Goal: Task Accomplishment & Management: Manage account settings

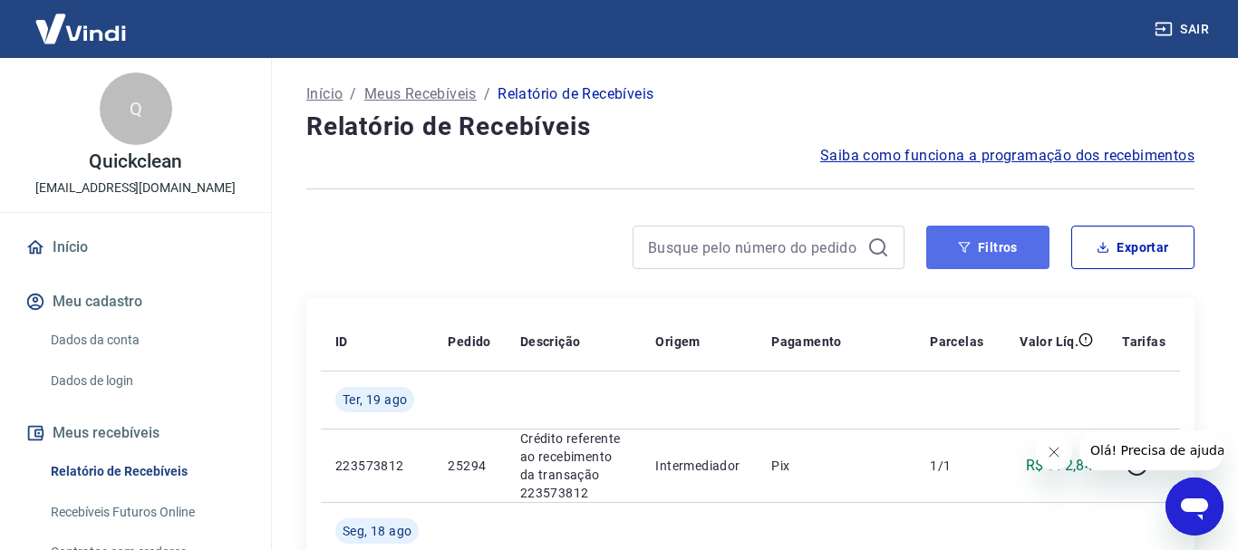
click at [951, 266] on button "Filtros" at bounding box center [987, 248] width 123 height 44
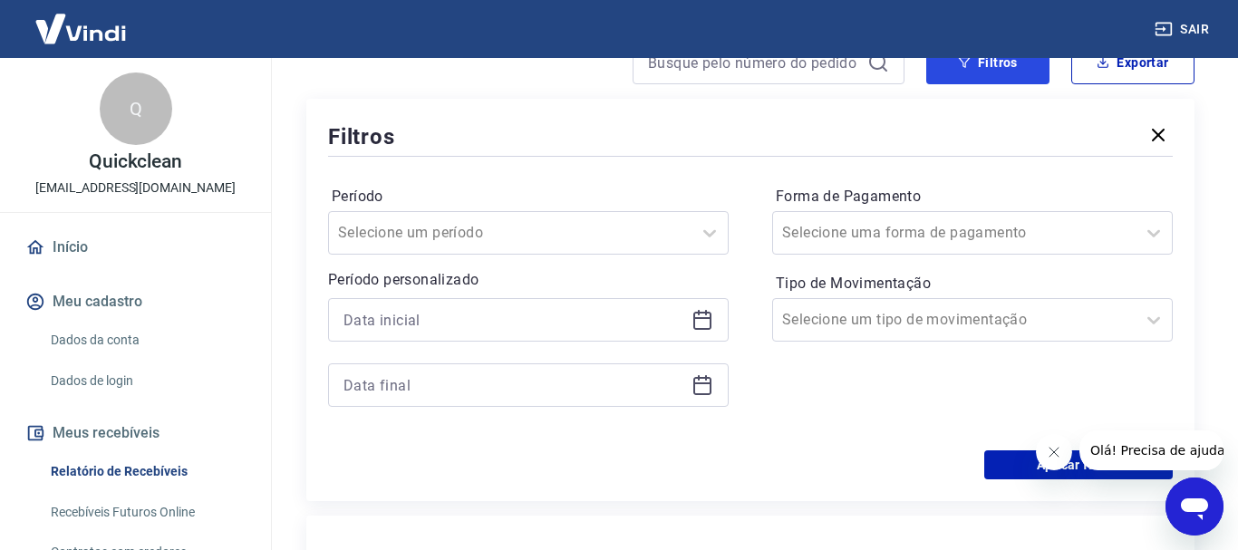
scroll to position [277, 0]
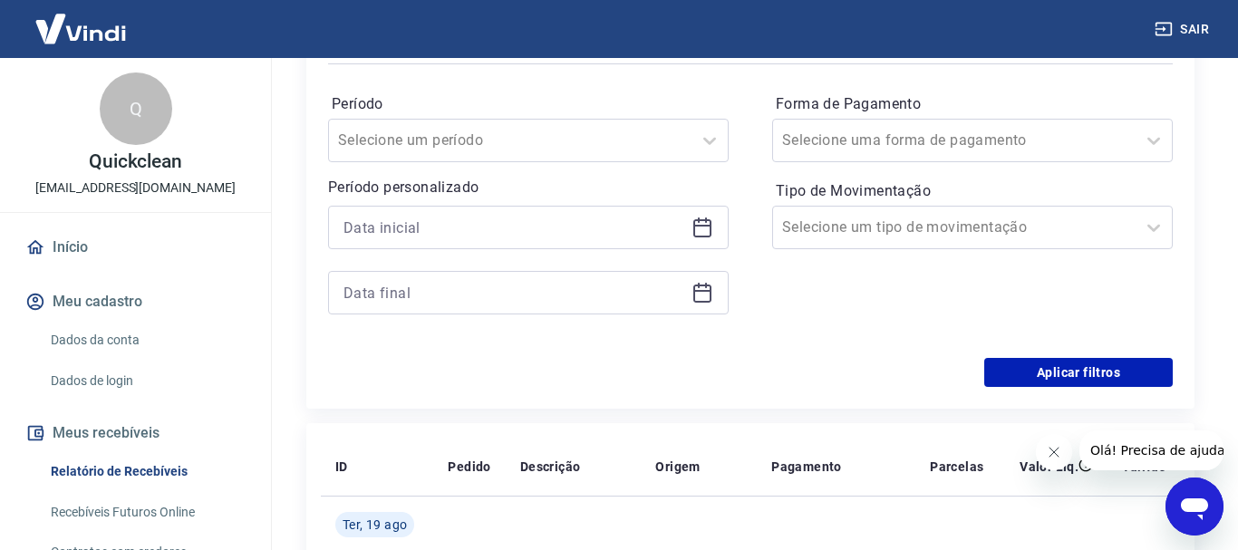
click at [698, 239] on div at bounding box center [528, 228] width 401 height 44
click at [697, 234] on icon at bounding box center [703, 228] width 22 height 22
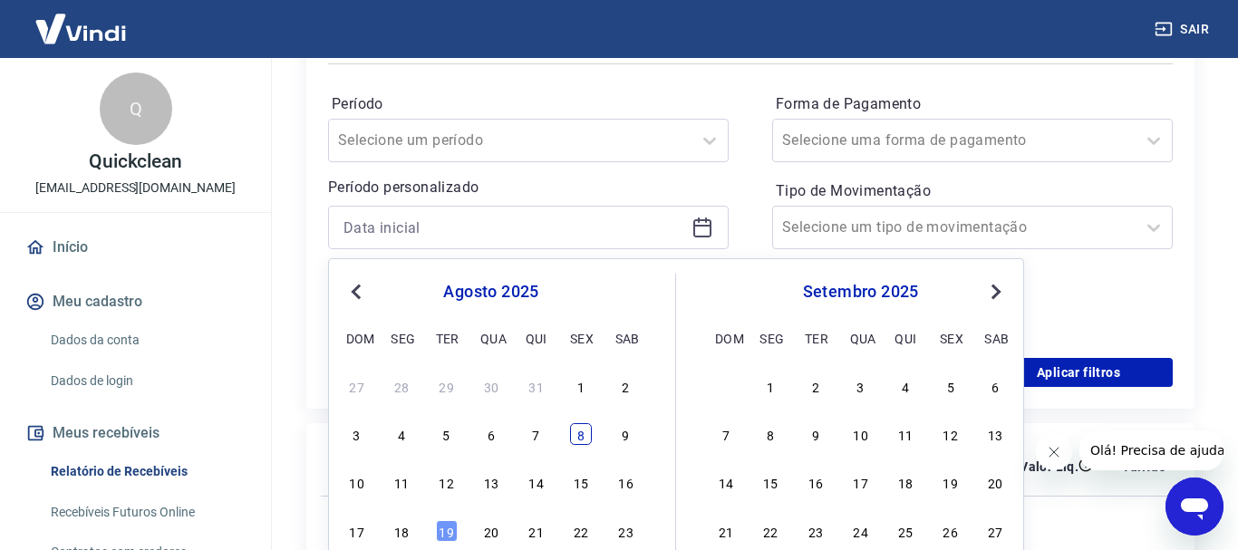
click at [591, 440] on div "8" at bounding box center [581, 434] width 22 height 22
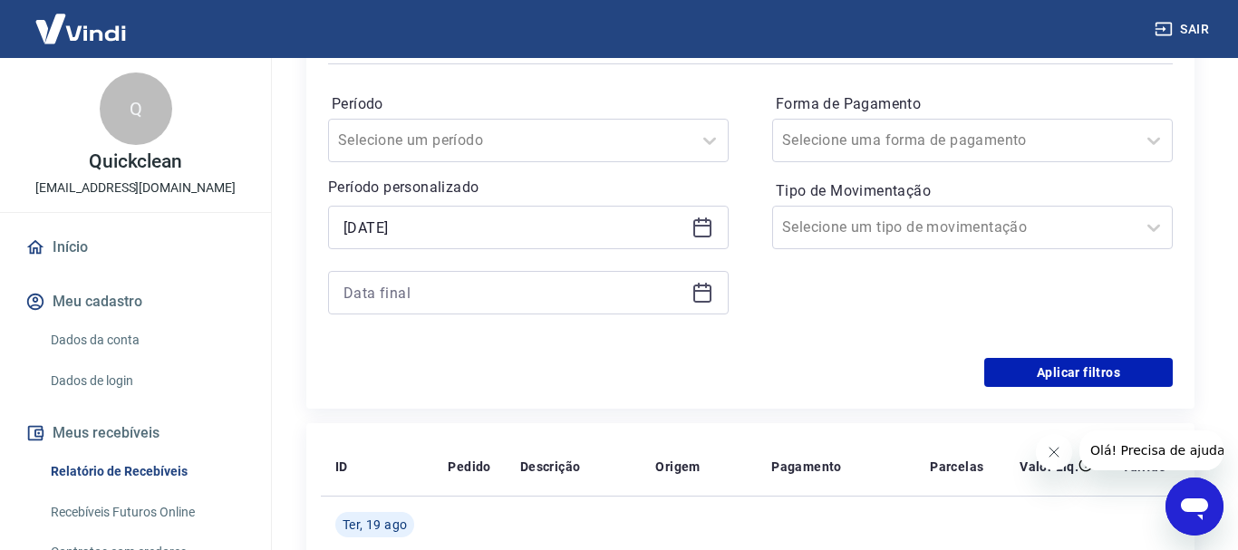
type input "[DATE]"
click at [692, 298] on icon at bounding box center [703, 293] width 22 height 22
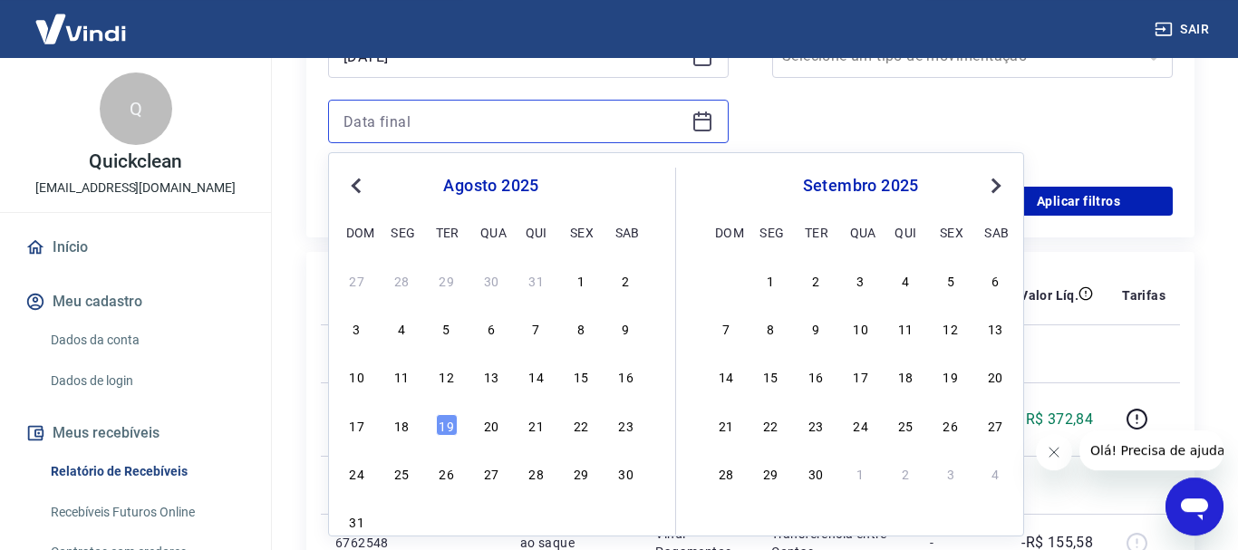
scroll to position [462, 0]
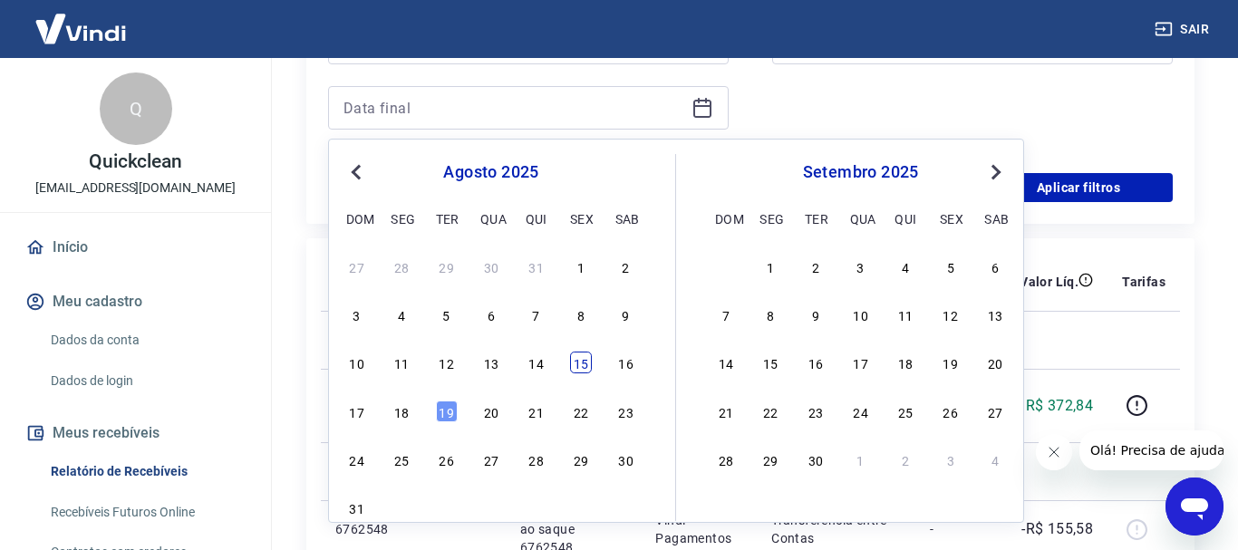
click at [586, 368] on div "15" at bounding box center [581, 363] width 22 height 22
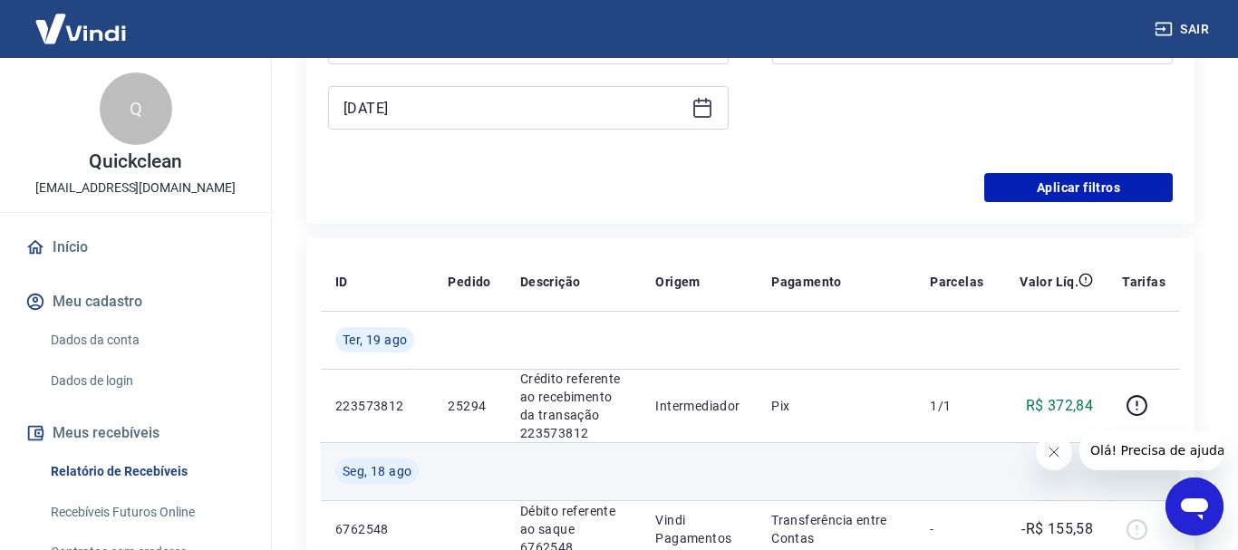
type input "[DATE]"
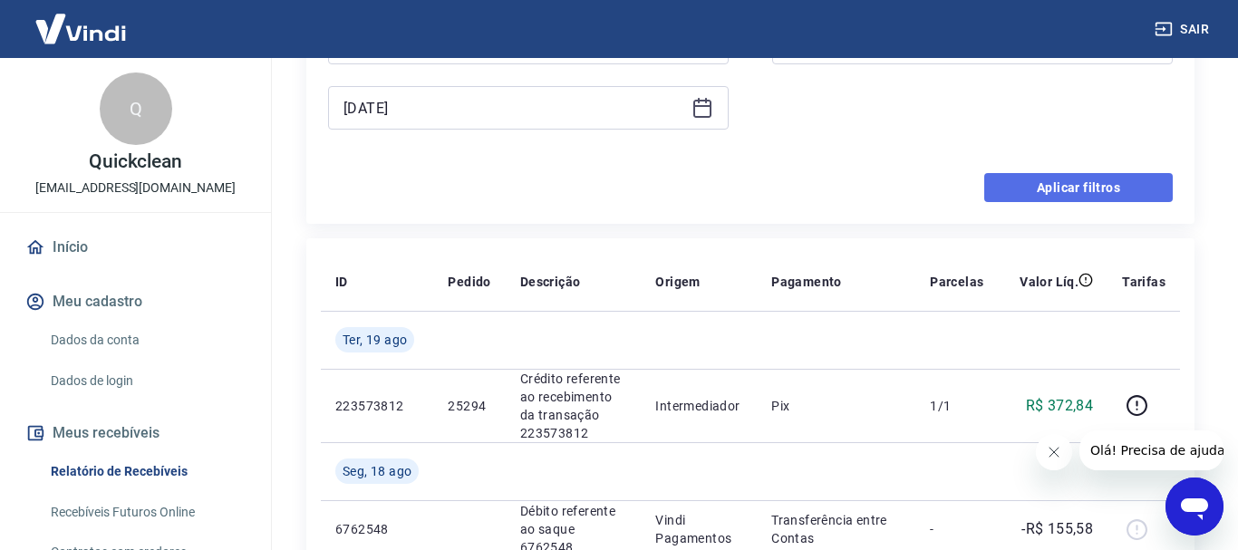
click at [1040, 193] on button "Aplicar filtros" at bounding box center [1078, 187] width 189 height 29
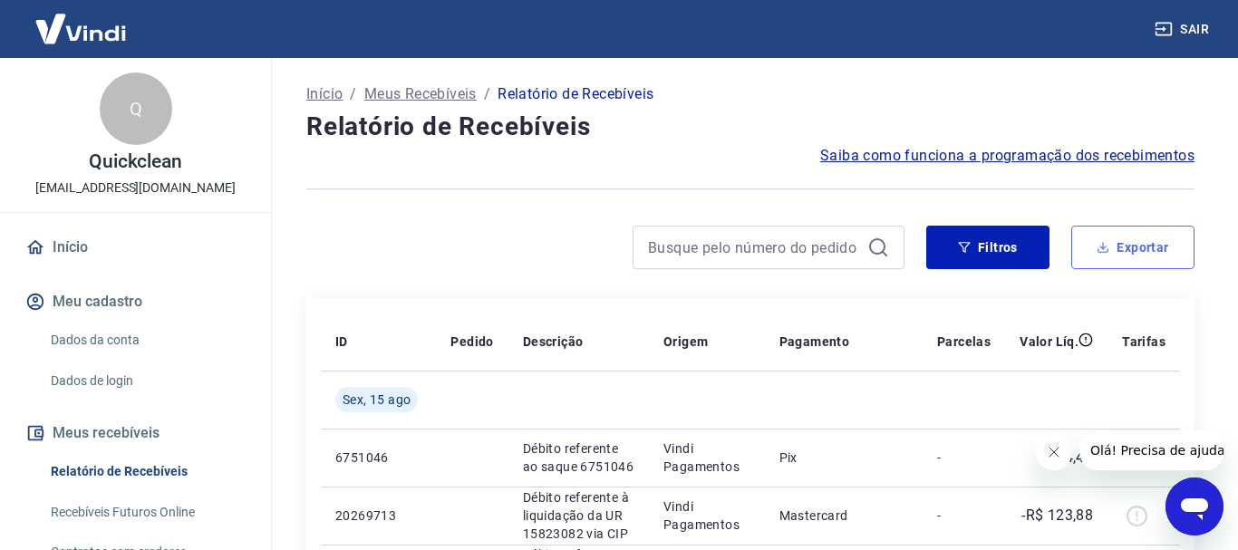
click at [1106, 240] on button "Exportar" at bounding box center [1132, 248] width 123 height 44
type input "[DATE]"
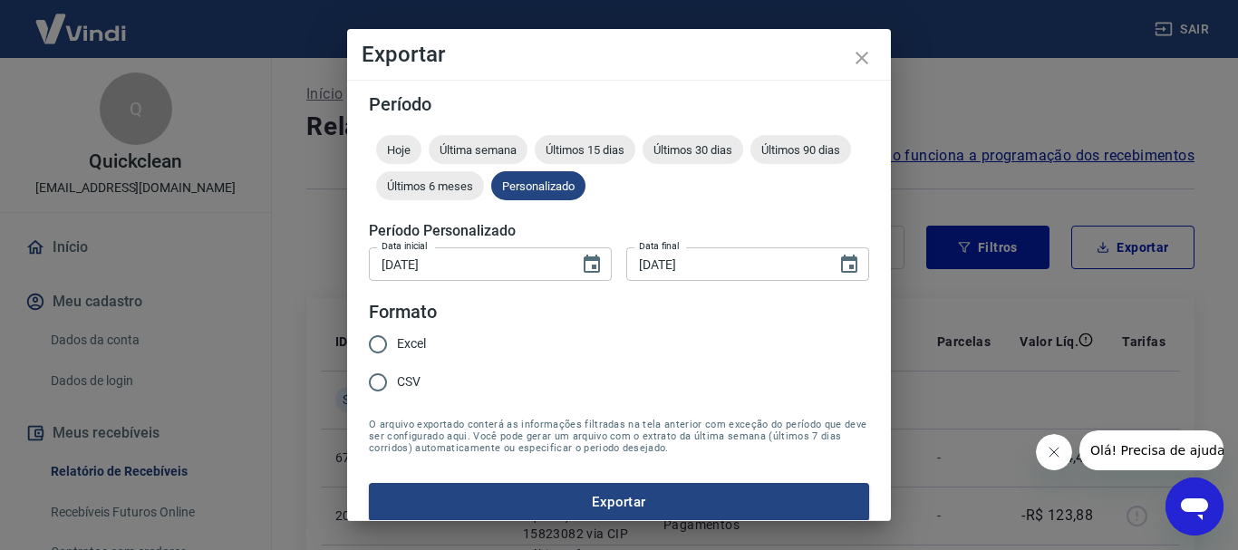
click at [432, 342] on div "Excel CSV" at bounding box center [405, 364] width 72 height 79
click at [418, 349] on span "Excel" at bounding box center [411, 343] width 29 height 19
click at [397, 349] on input "Excel" at bounding box center [378, 344] width 38 height 38
radio input "true"
click at [470, 494] on button "Exportar" at bounding box center [619, 502] width 500 height 38
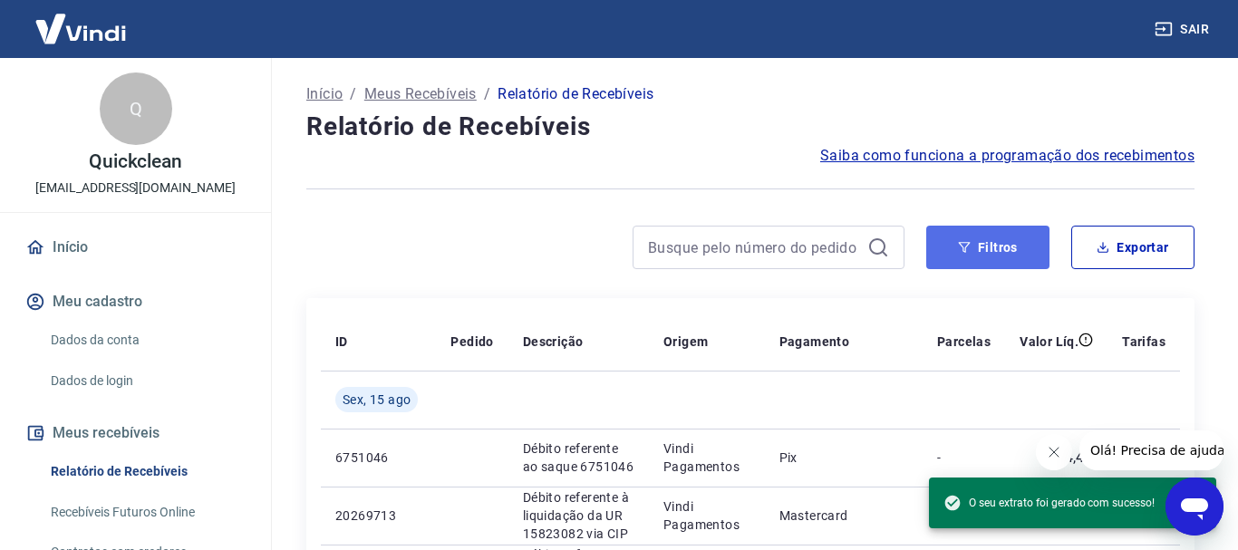
click at [983, 267] on button "Filtros" at bounding box center [987, 248] width 123 height 44
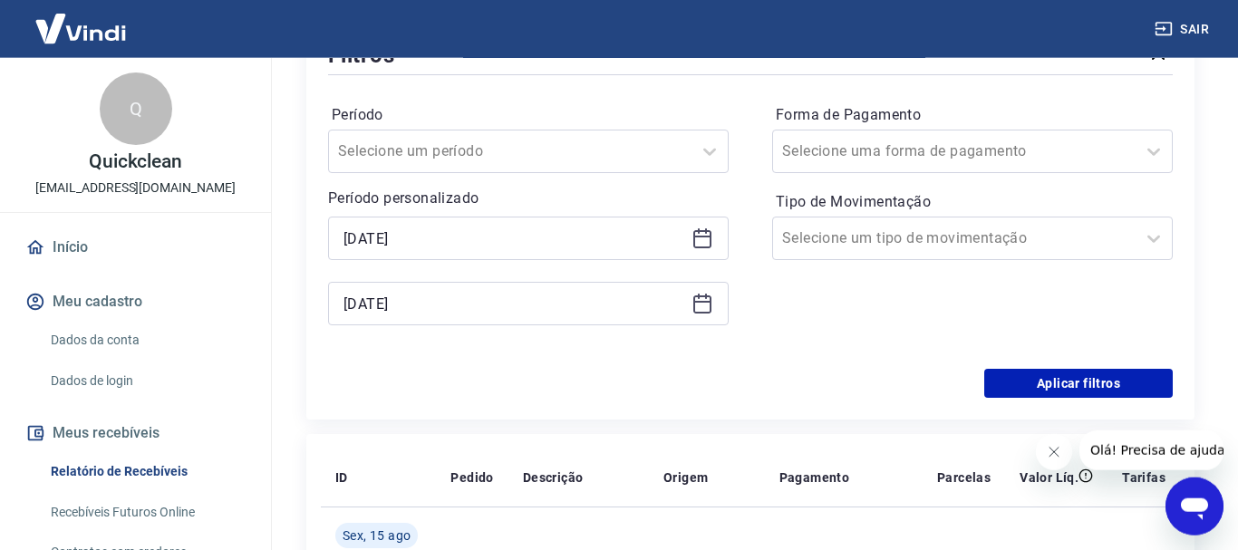
scroll to position [277, 0]
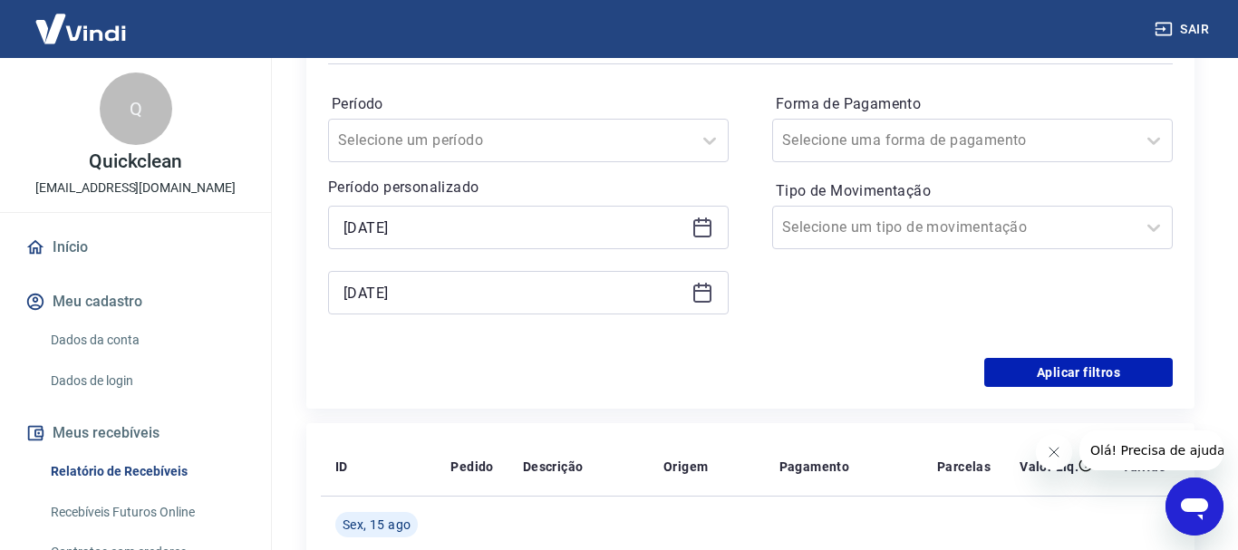
click at [702, 227] on icon at bounding box center [703, 228] width 22 height 22
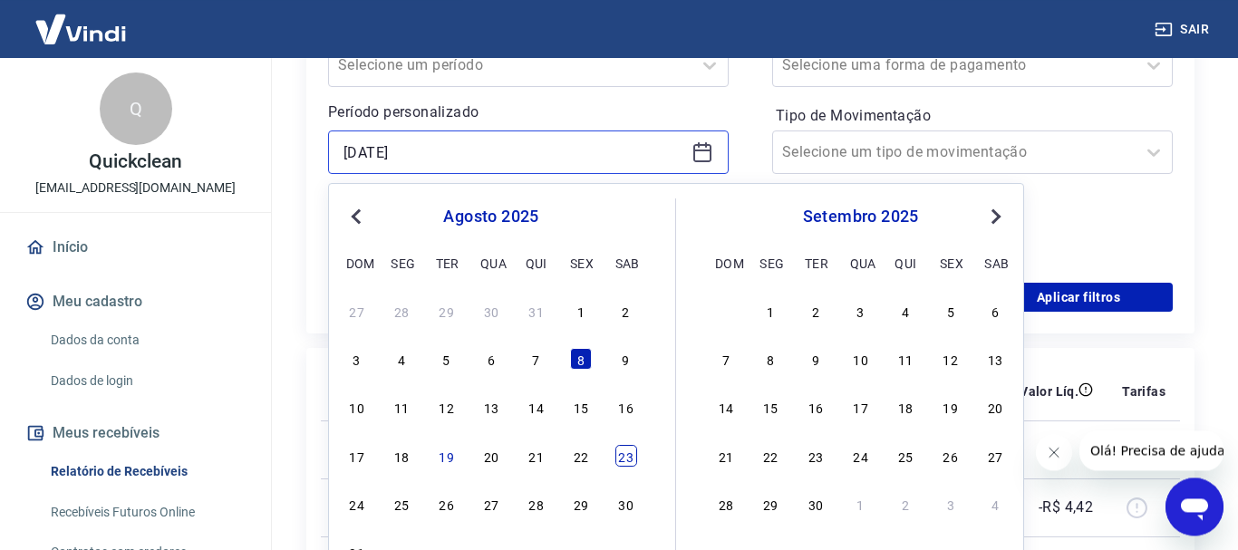
scroll to position [370, 0]
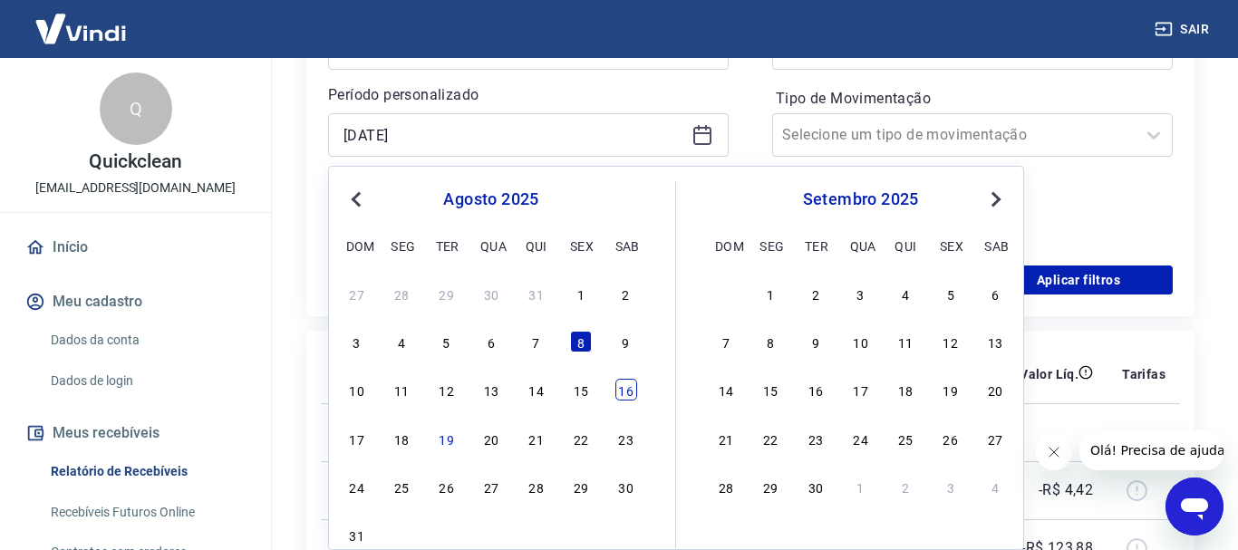
click at [627, 401] on div "16" at bounding box center [626, 390] width 22 height 22
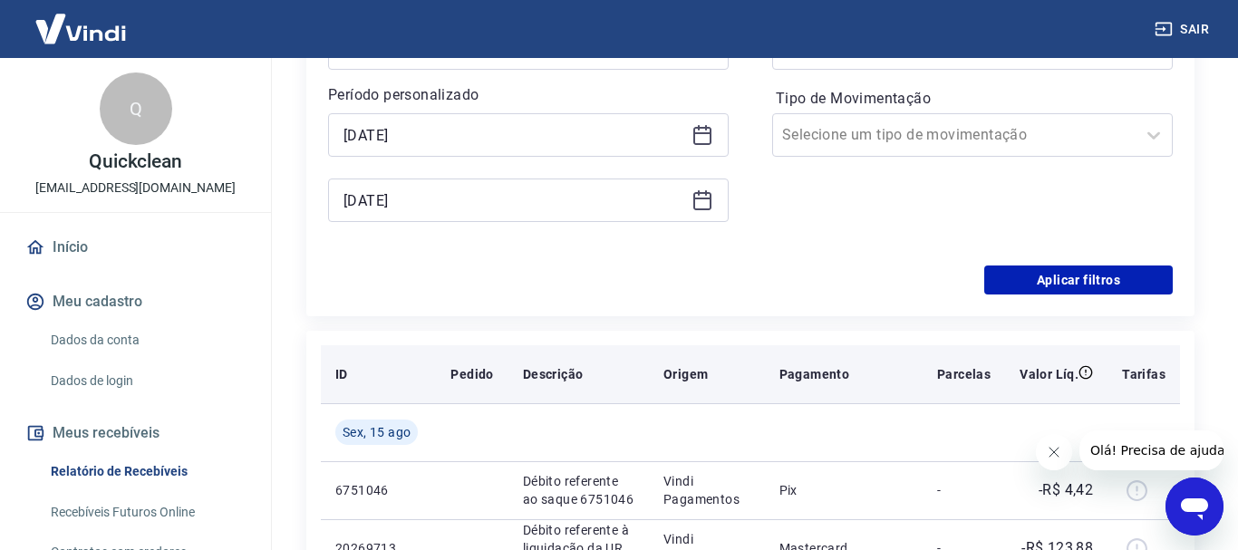
type input "[DATE]"
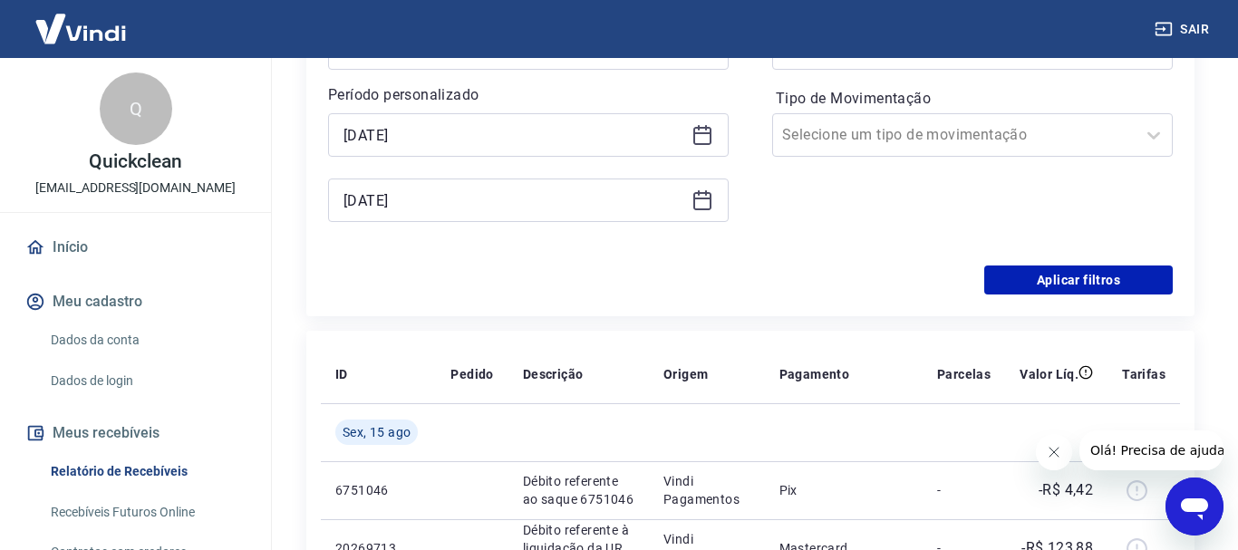
click at [697, 204] on icon at bounding box center [703, 200] width 22 height 22
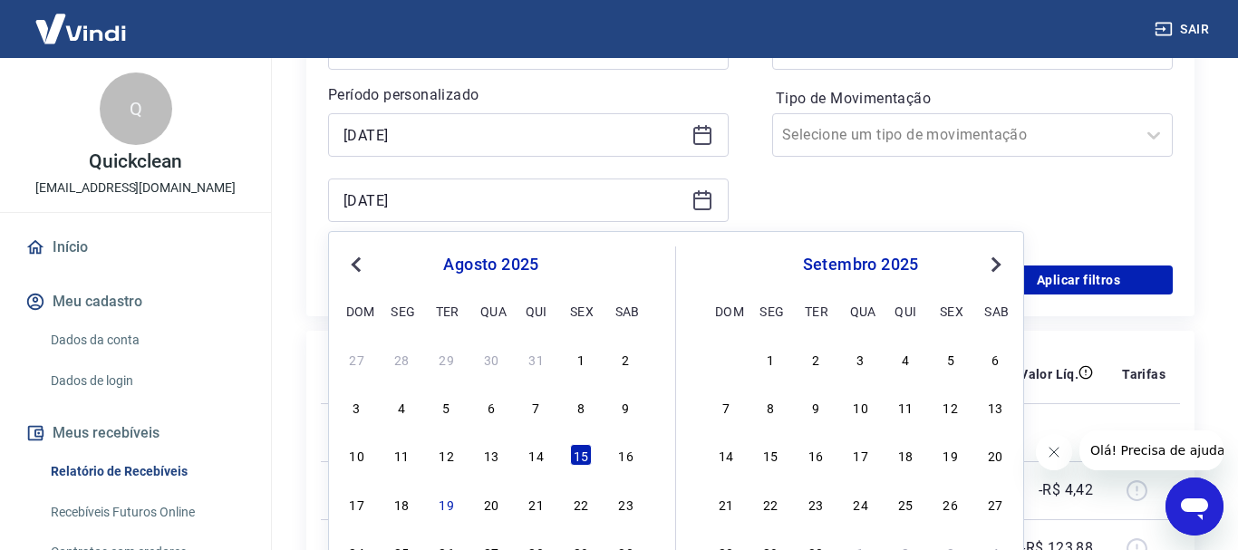
click at [419, 504] on div "17 18 19 20 21 22 23" at bounding box center [491, 503] width 295 height 26
click at [408, 503] on div "18" at bounding box center [402, 504] width 22 height 22
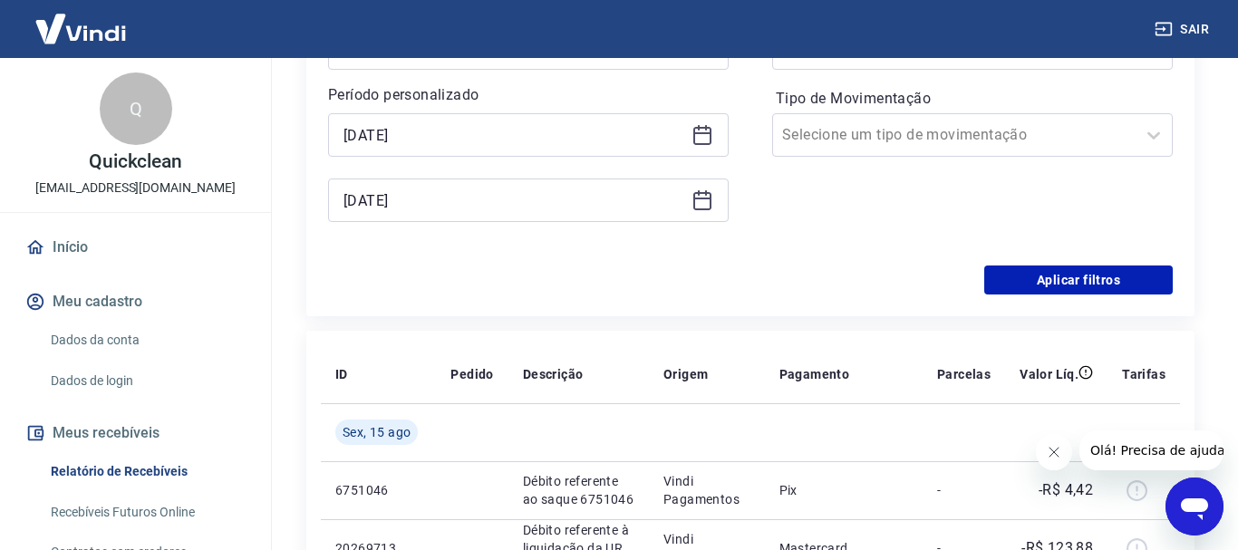
type input "[DATE]"
click at [1054, 274] on button "Aplicar filtros" at bounding box center [1078, 280] width 189 height 29
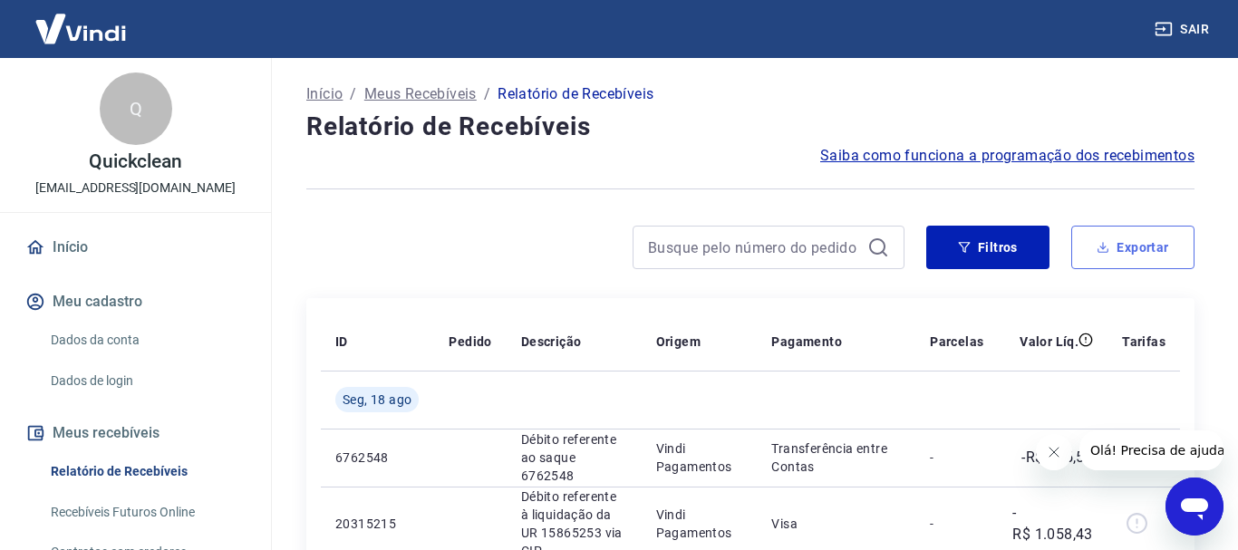
click at [1112, 243] on button "Exportar" at bounding box center [1132, 248] width 123 height 44
type input "[DATE]"
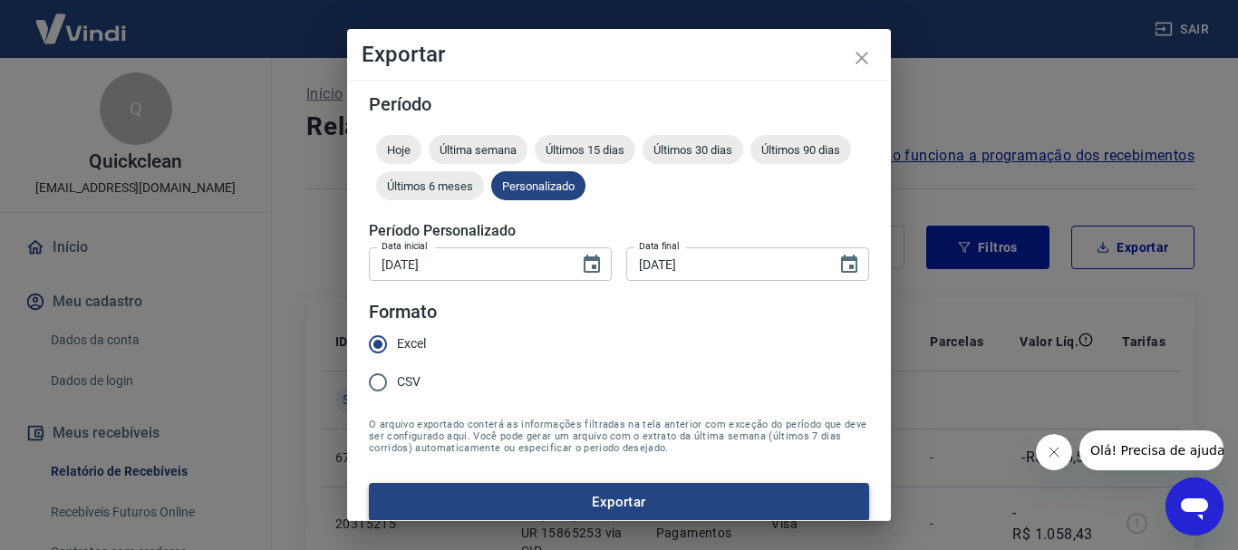
click at [509, 487] on button "Exportar" at bounding box center [619, 502] width 500 height 38
